Goal: Check status: Check status

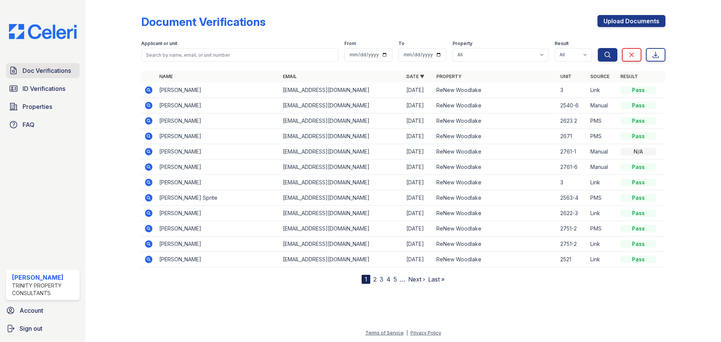
click at [36, 70] on span "Doc Verifications" at bounding box center [47, 70] width 48 height 9
click at [151, 92] on icon at bounding box center [149, 90] width 8 height 8
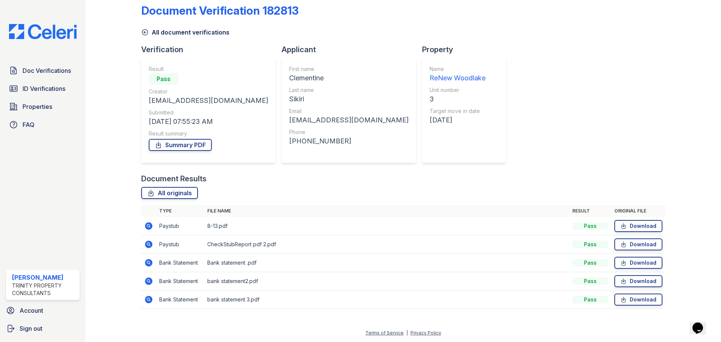
drag, startPoint x: 151, startPoint y: 233, endPoint x: 151, endPoint y: 225, distance: 8.3
click at [151, 233] on td at bounding box center [148, 226] width 15 height 18
click at [151, 225] on icon at bounding box center [149, 226] width 8 height 8
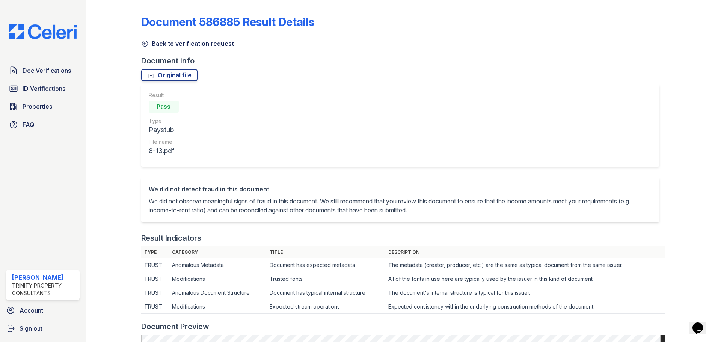
click at [142, 42] on icon at bounding box center [145, 44] width 6 height 6
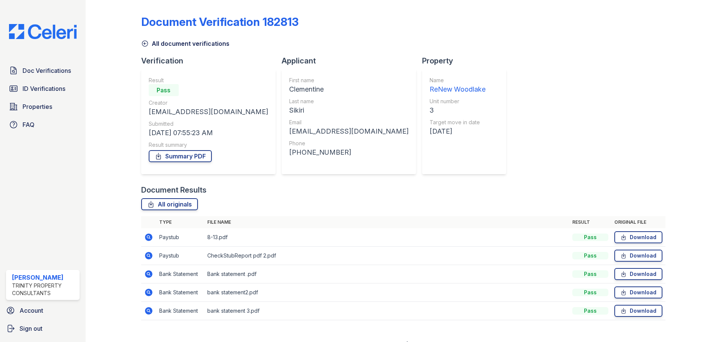
click at [148, 260] on icon at bounding box center [148, 255] width 9 height 9
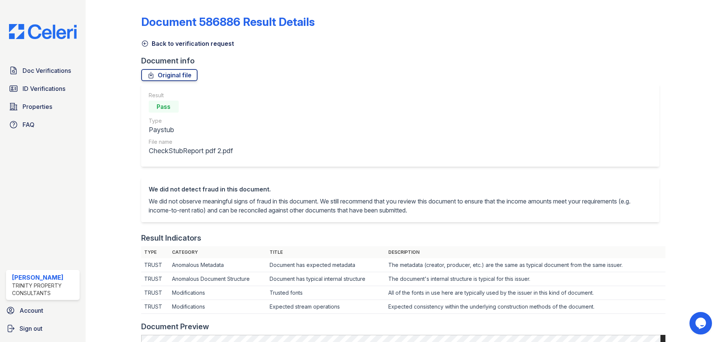
click at [143, 45] on icon at bounding box center [145, 44] width 6 height 6
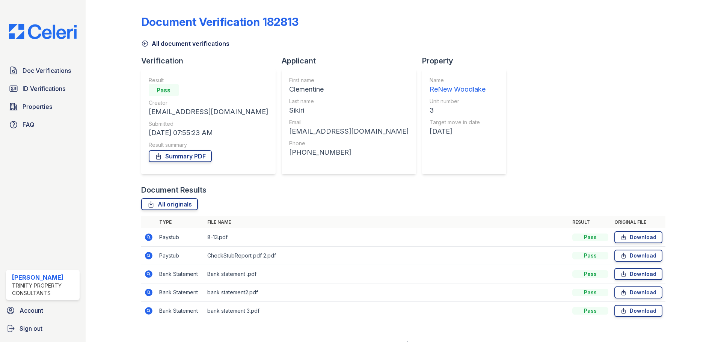
click at [143, 45] on icon at bounding box center [145, 44] width 6 height 6
